Goal: Task Accomplishment & Management: Complete application form

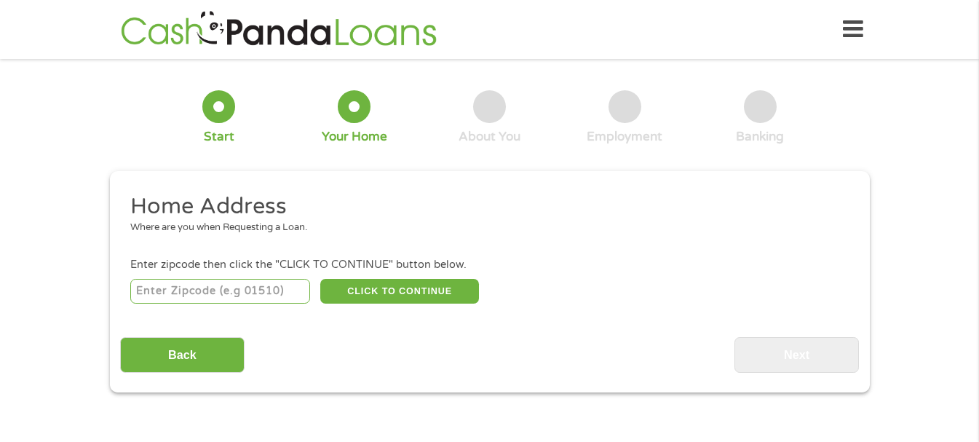
click at [207, 290] on input "number" at bounding box center [220, 291] width 180 height 25
type input "75104"
select select "[US_STATE]"
click at [407, 283] on button "CLICK TO CONTINUE" at bounding box center [399, 291] width 159 height 25
type input "75104"
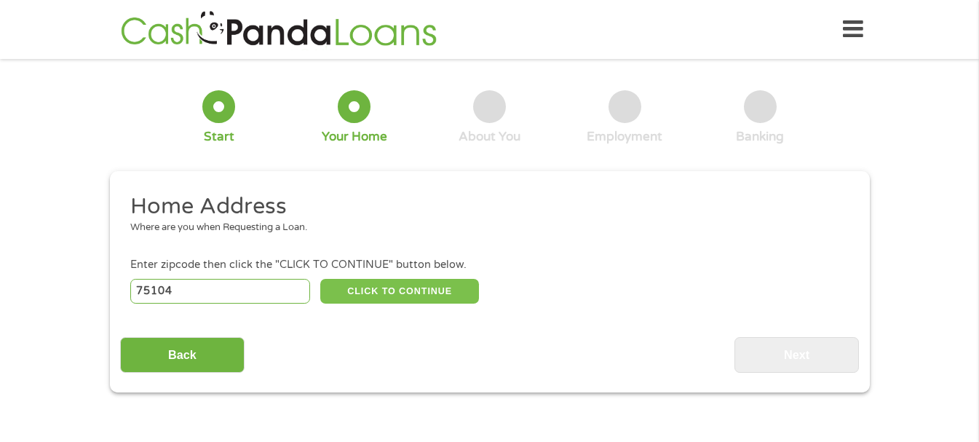
type input "[GEOGRAPHIC_DATA]"
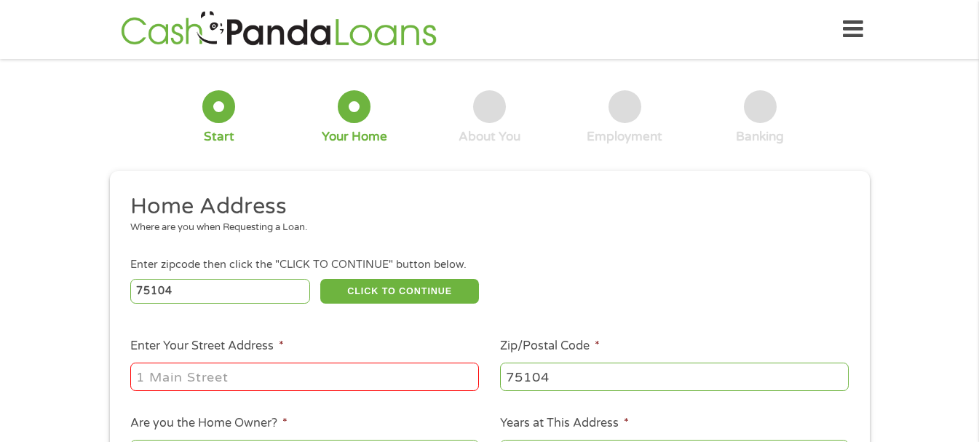
click at [279, 374] on input "Enter Your Street Address *" at bounding box center [304, 376] width 349 height 28
type input "[STREET_ADDRESS]"
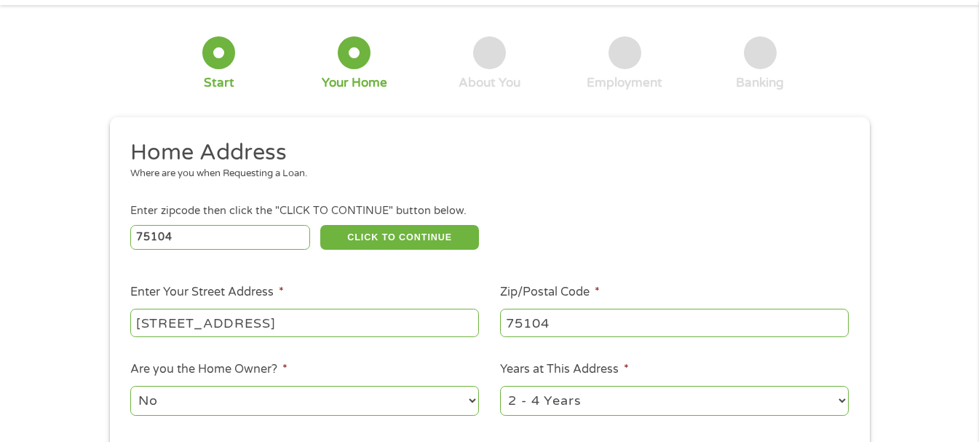
scroll to position [218, 0]
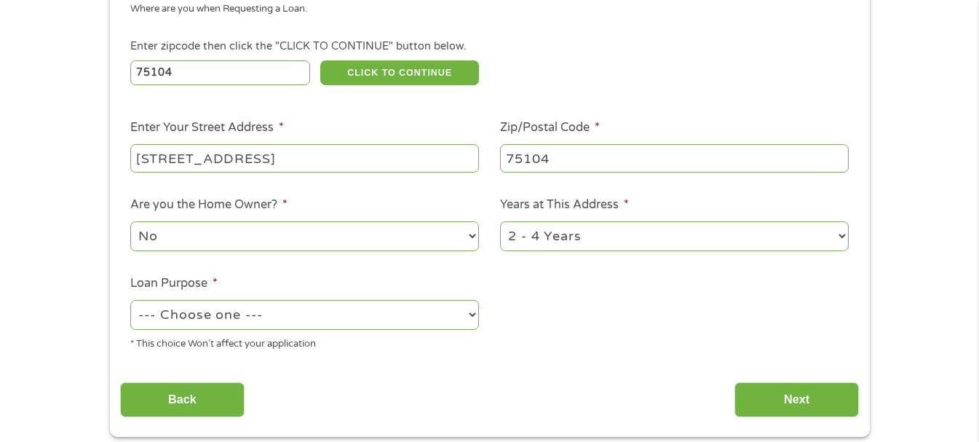
click at [841, 231] on select "1 Year or less 1 - 2 Years 2 - 4 Years Over 4 Years" at bounding box center [674, 236] width 349 height 30
select select "60months"
click at [500, 221] on select "1 Year or less 1 - 2 Years 2 - 4 Years Over 4 Years" at bounding box center [674, 236] width 349 height 30
click at [470, 314] on select "--- Choose one --- Pay Bills Debt Consolidation Home Improvement Major Purchase…" at bounding box center [304, 315] width 349 height 30
select select "other"
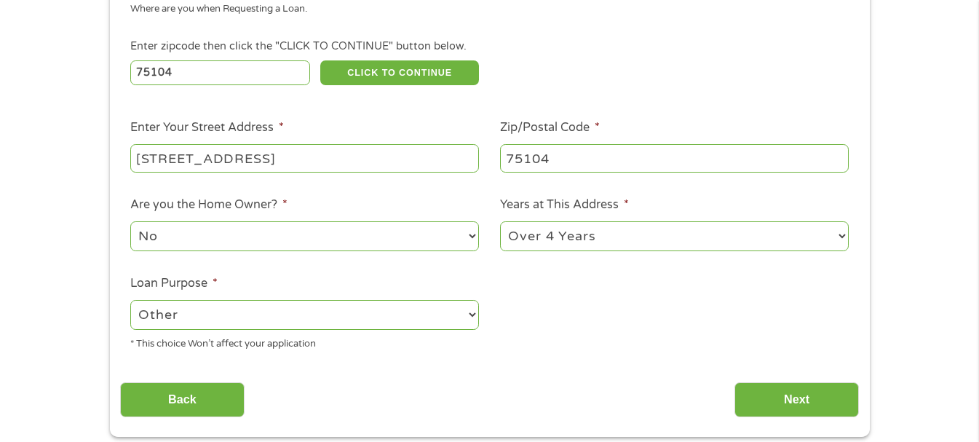
click at [130, 300] on select "--- Choose one --- Pay Bills Debt Consolidation Home Improvement Major Purchase…" at bounding box center [304, 315] width 349 height 30
click at [795, 386] on input "Next" at bounding box center [796, 400] width 124 height 36
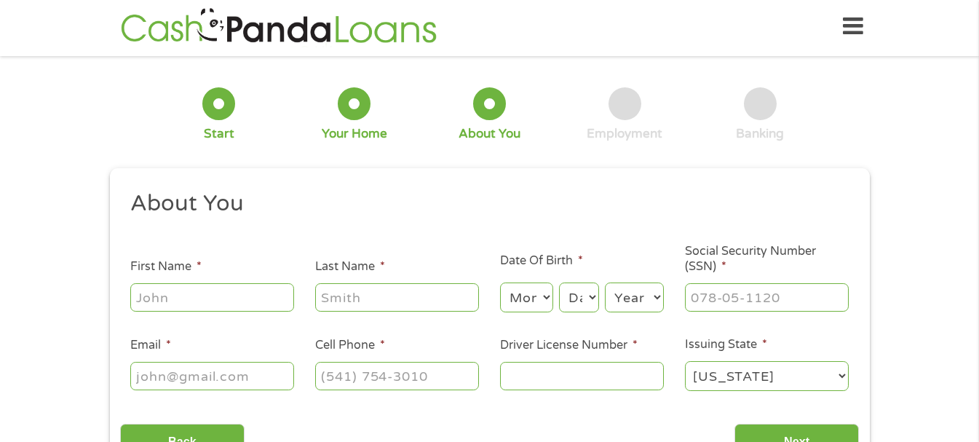
scroll to position [0, 0]
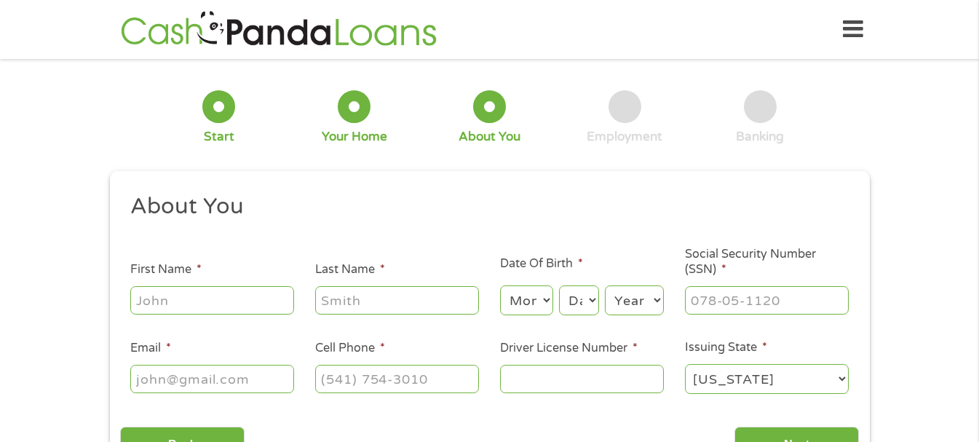
click at [261, 303] on input "First Name *" at bounding box center [212, 300] width 164 height 28
type input "[PERSON_NAME]"
type input "[EMAIL_ADDRESS][DOMAIN_NAME]"
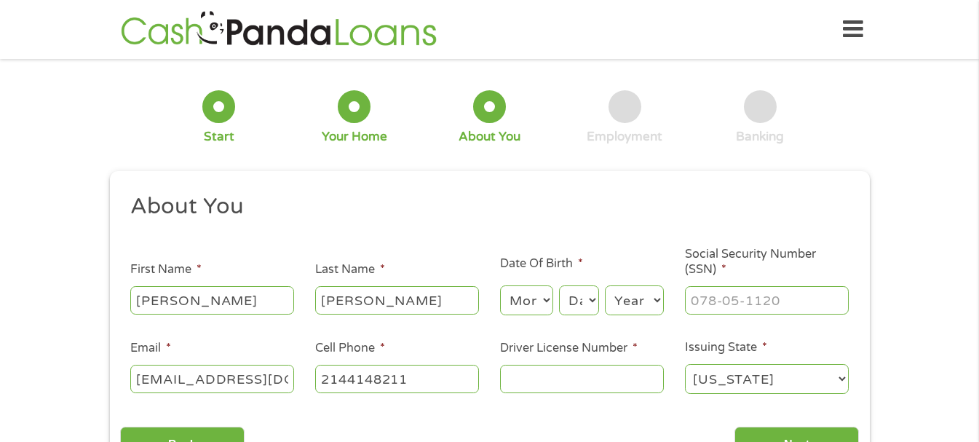
type input "[PHONE_NUMBER]"
click at [546, 298] on select "Month 1 2 3 4 5 6 7 8 9 10 11 12" at bounding box center [526, 300] width 53 height 30
select select "12"
click at [500, 285] on select "Month 1 2 3 4 5 6 7 8 9 10 11 12" at bounding box center [526, 300] width 53 height 30
click at [594, 298] on select "Day 1 2 3 4 5 6 7 8 9 10 11 12 13 14 15 16 17 18 19 20 21 22 23 24 25 26 27 28 …" at bounding box center [578, 300] width 39 height 30
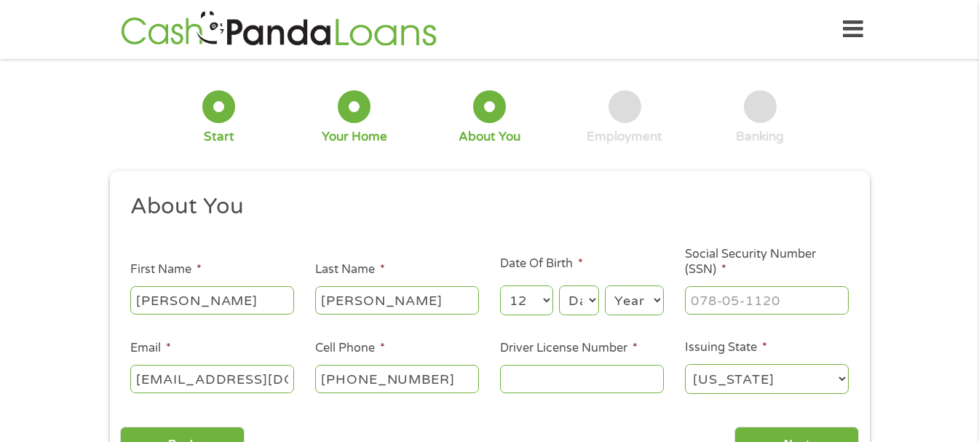
select select "10"
click at [559, 285] on select "Day 1 2 3 4 5 6 7 8 9 10 11 12 13 14 15 16 17 18 19 20 21 22 23 24 25 26 27 28 …" at bounding box center [578, 300] width 39 height 30
click at [658, 301] on select "Year [DATE] 2006 2005 2004 2003 2002 2001 2000 1999 1998 1997 1996 1995 1994 19…" at bounding box center [634, 300] width 59 height 30
select select "1953"
click at [605, 285] on select "Year [DATE] 2006 2005 2004 2003 2002 2001 2000 1999 1998 1997 1996 1995 1994 19…" at bounding box center [634, 300] width 59 height 30
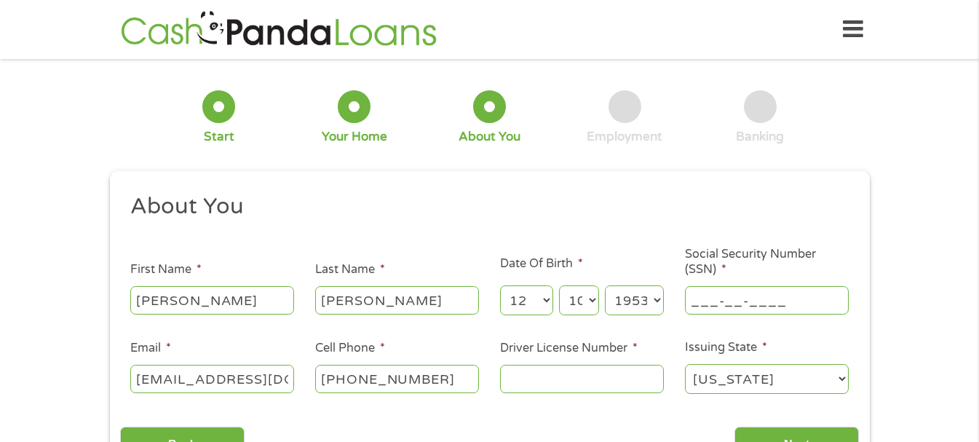
click at [731, 296] on input "___-__-____" at bounding box center [767, 300] width 164 height 28
type input "454-94-0941"
click at [580, 375] on input "Driver License Number *" at bounding box center [582, 379] width 164 height 28
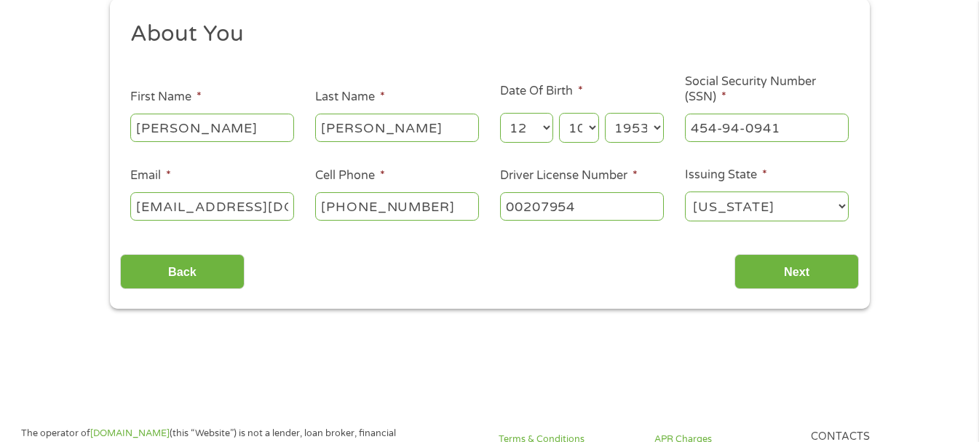
scroll to position [218, 0]
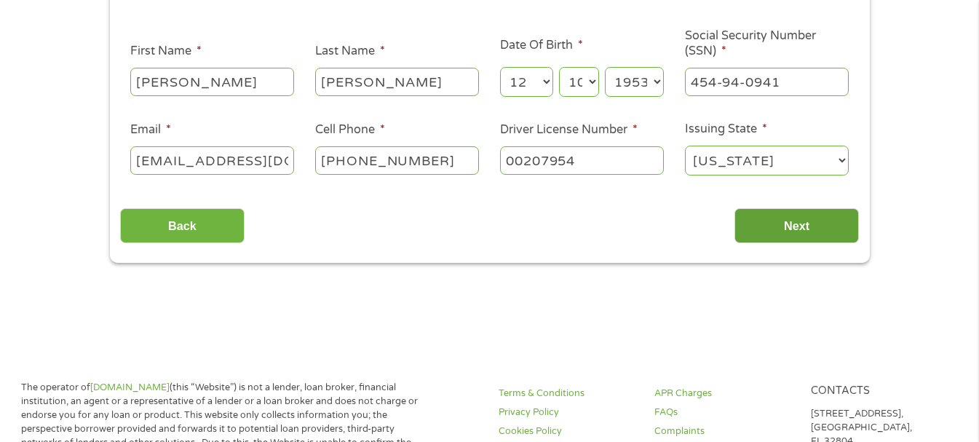
type input "00207954"
click at [782, 224] on input "Next" at bounding box center [796, 226] width 124 height 36
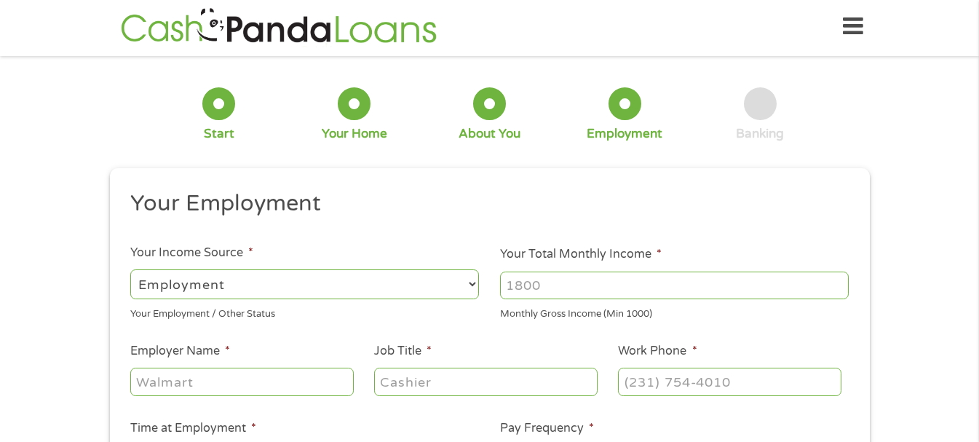
scroll to position [0, 0]
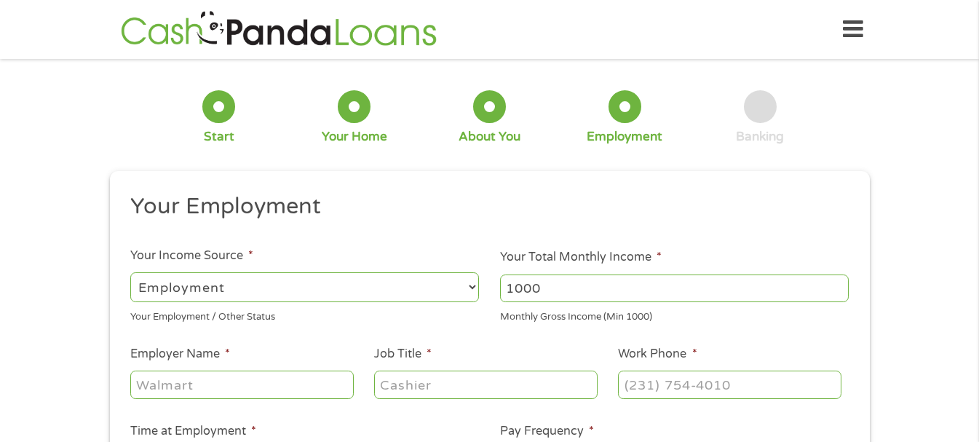
click at [838, 292] on input "1000" at bounding box center [674, 288] width 349 height 28
click at [837, 282] on input "1001" at bounding box center [674, 288] width 349 height 28
type input "1"
type input "5951"
click at [287, 382] on input "Employer Name *" at bounding box center [241, 384] width 223 height 28
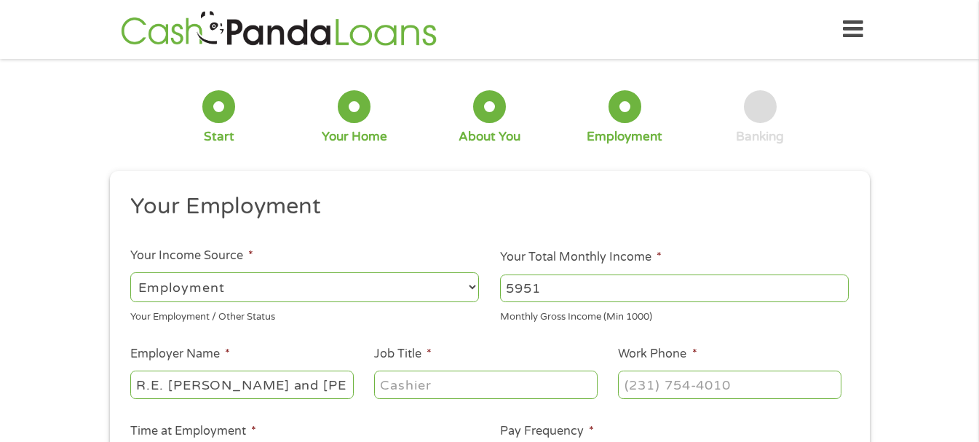
type input "R.E. [PERSON_NAME] and [PERSON_NAME]"
type input "Paralegal"
type input "[PHONE_NUMBER]"
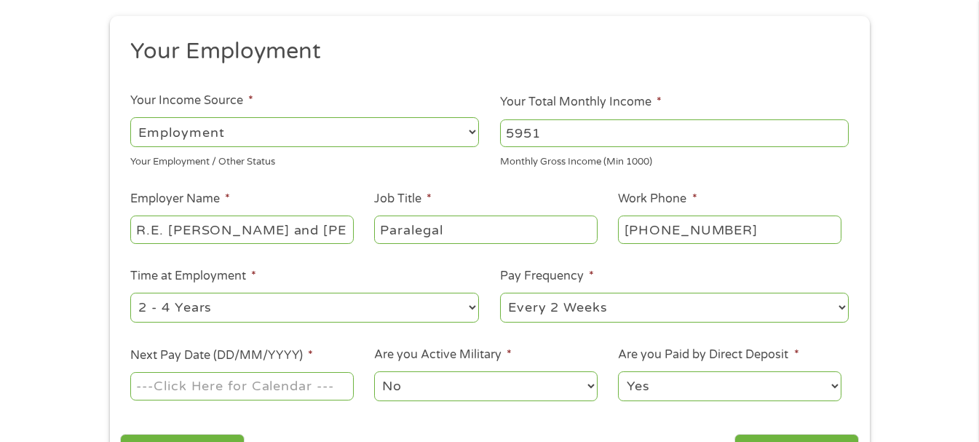
scroll to position [218, 0]
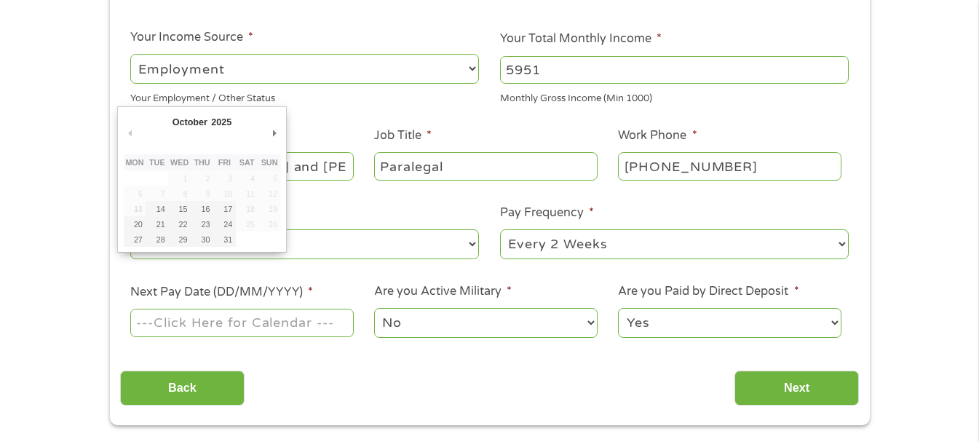
click at [329, 322] on input "Next Pay Date (DD/MM/YYYY) *" at bounding box center [241, 323] width 223 height 28
type input "[DATE]"
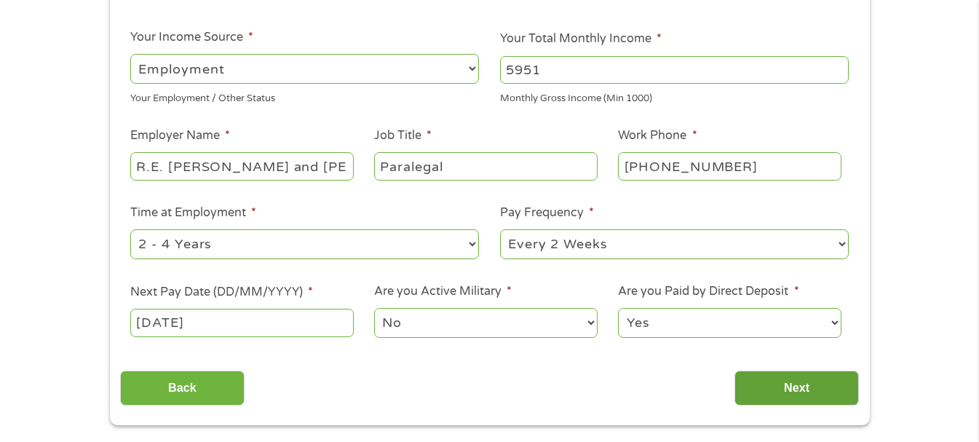
click at [804, 384] on input "Next" at bounding box center [796, 388] width 124 height 36
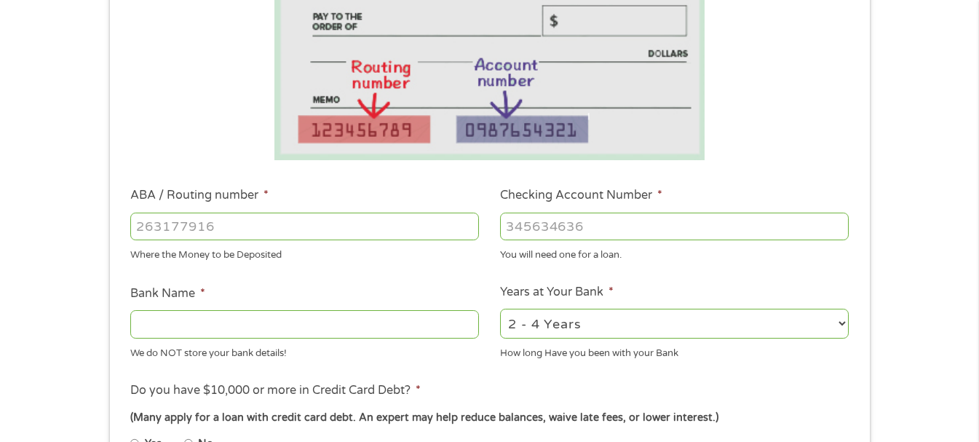
scroll to position [291, 0]
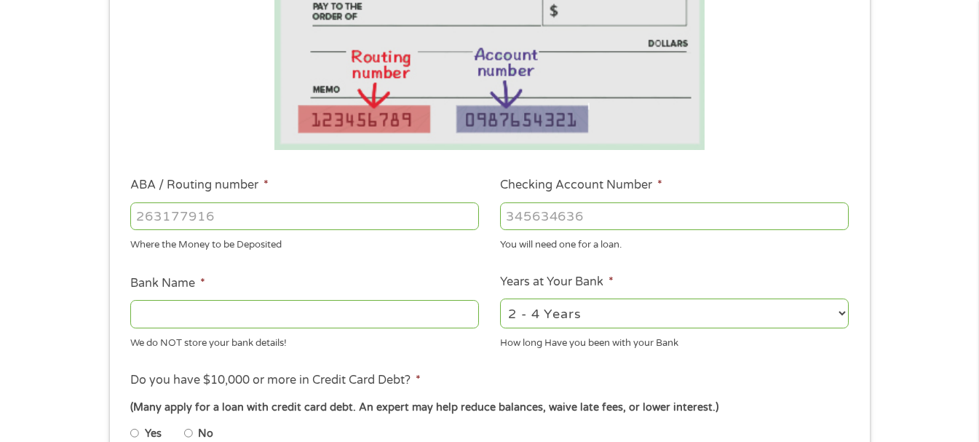
click at [231, 217] on input "ABA / Routing number *" at bounding box center [304, 216] width 349 height 28
type input "111000614"
type input "JPMORGAN CHASE BANK NA"
type input "111000614"
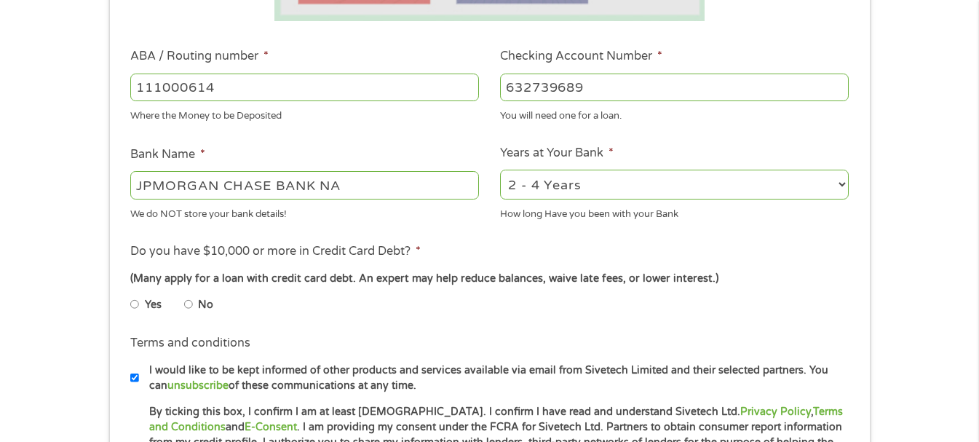
scroll to position [437, 0]
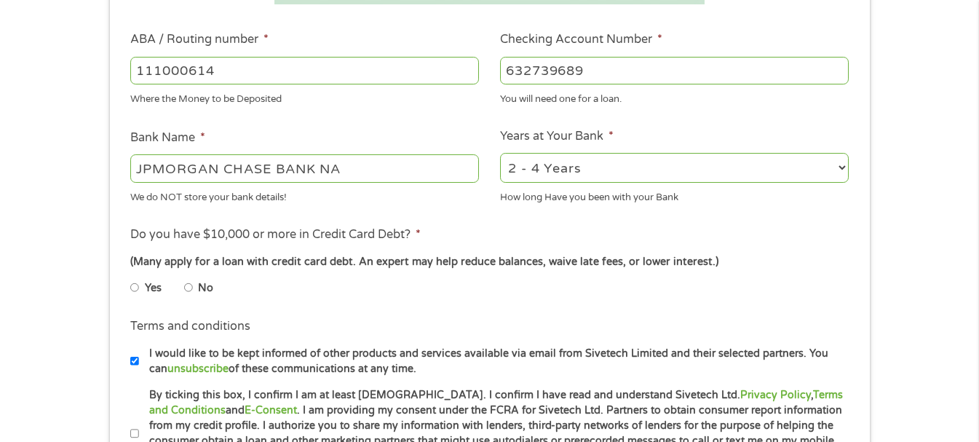
type input "632739689"
click at [186, 288] on input "No" at bounding box center [188, 287] width 9 height 23
radio input "true"
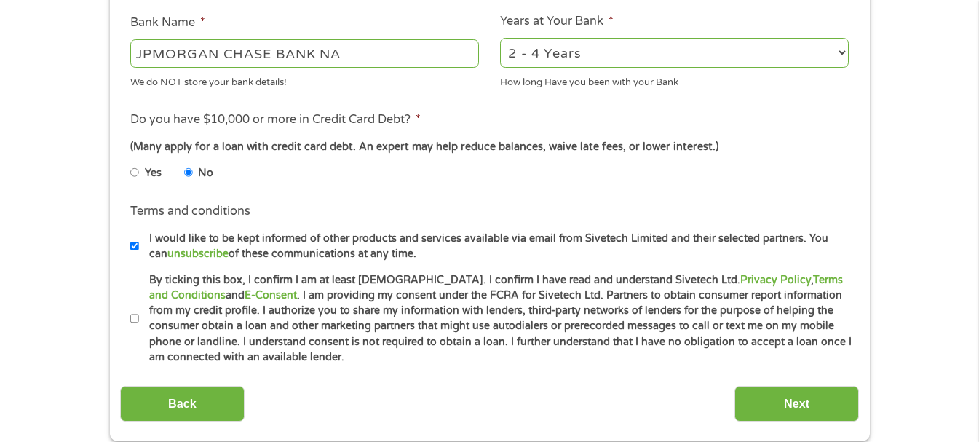
scroll to position [655, 0]
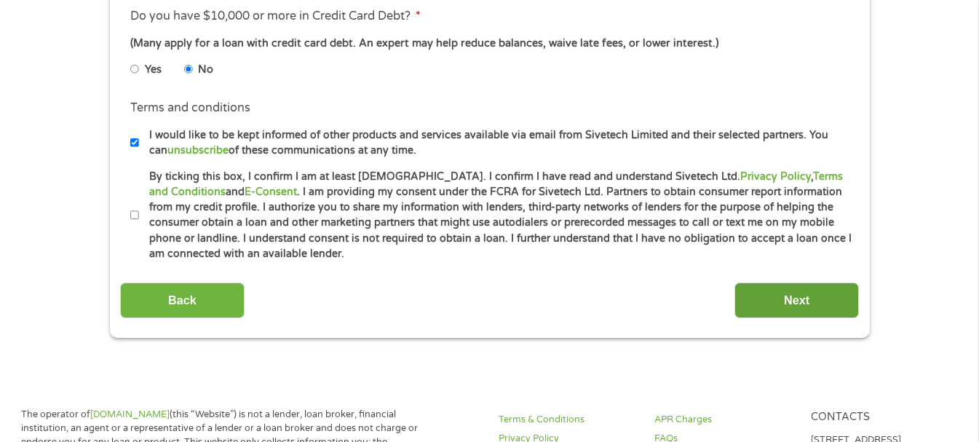
click at [786, 302] on input "Next" at bounding box center [796, 300] width 124 height 36
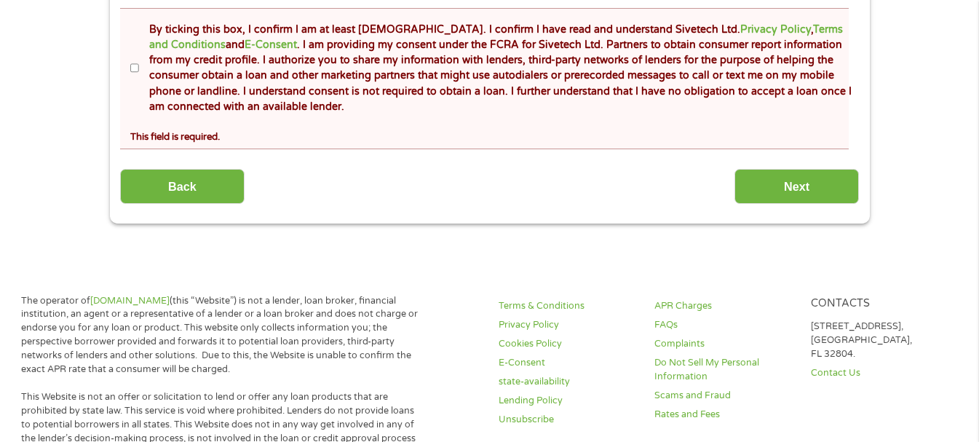
scroll to position [873, 0]
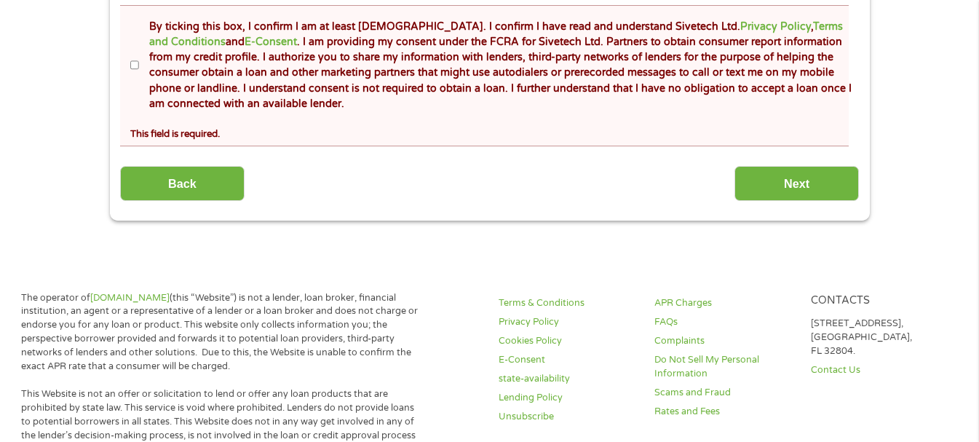
click at [140, 63] on label "By ticking this box, I confirm I am at least [DEMOGRAPHIC_DATA]. I confirm I ha…" at bounding box center [496, 65] width 714 height 93
click at [139, 63] on input "By ticking this box, I confirm I am at least [DEMOGRAPHIC_DATA]. I confirm I ha…" at bounding box center [134, 65] width 9 height 23
checkbox input "true"
click at [782, 182] on input "Next" at bounding box center [796, 184] width 124 height 36
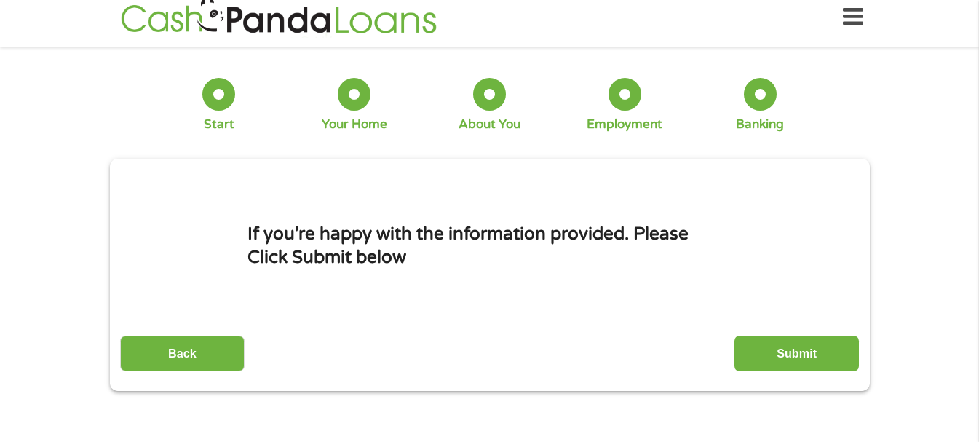
scroll to position [0, 0]
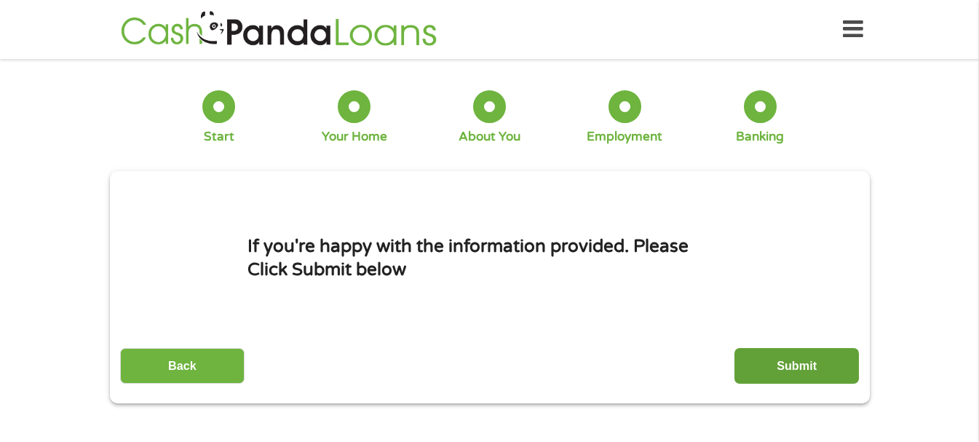
click at [792, 357] on input "Submit" at bounding box center [796, 366] width 124 height 36
